Goal: Information Seeking & Learning: Learn about a topic

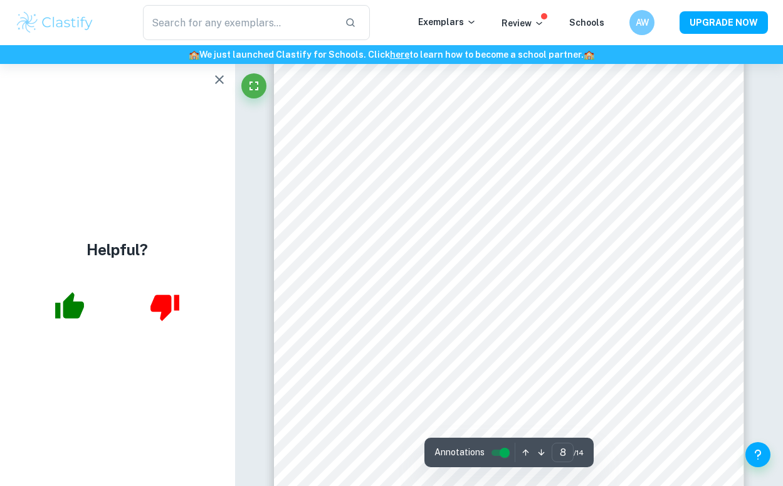
scroll to position [4560, 0]
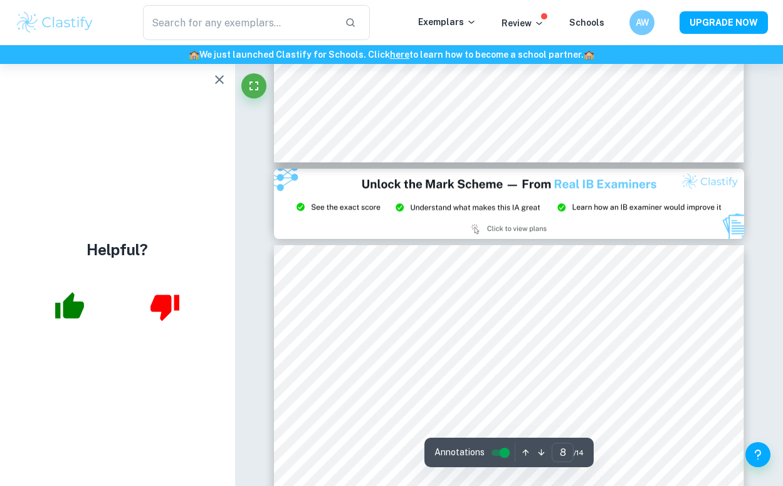
type input "9"
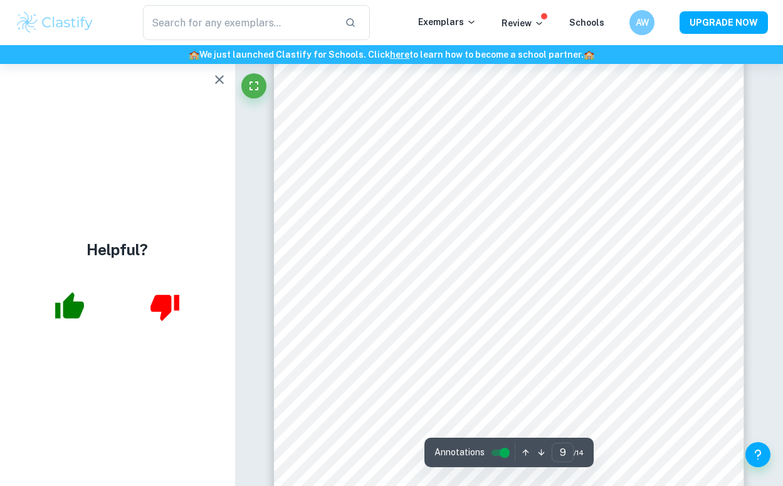
scroll to position [5179, 0]
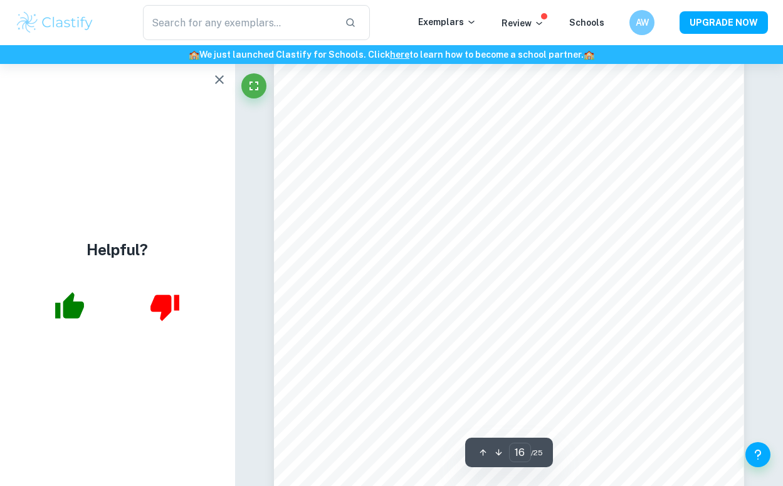
scroll to position [10360, 0]
click at [219, 77] on icon "button" at bounding box center [219, 79] width 15 height 15
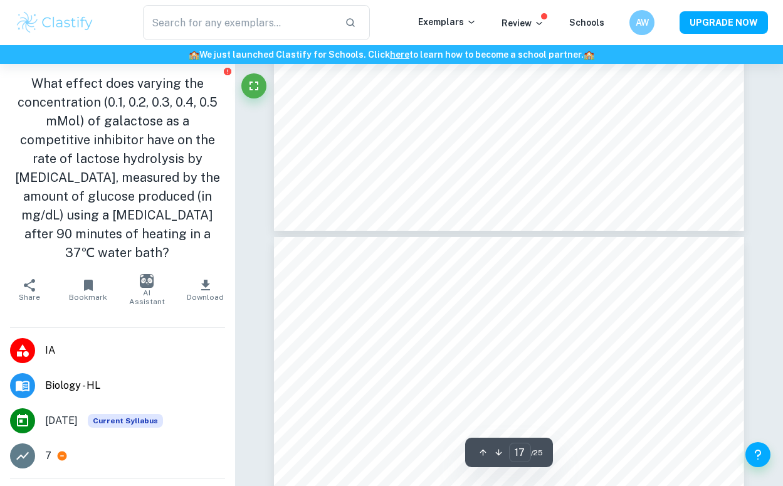
type input "16"
